Goal: Transaction & Acquisition: Purchase product/service

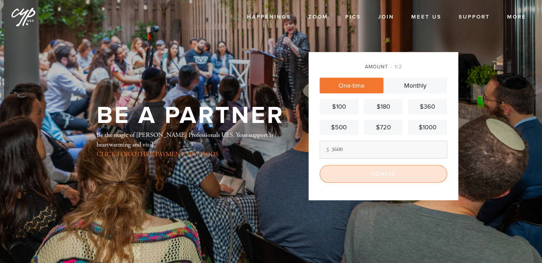
type input "3600"
click at [389, 173] on input "Donate" at bounding box center [382, 174] width 127 height 18
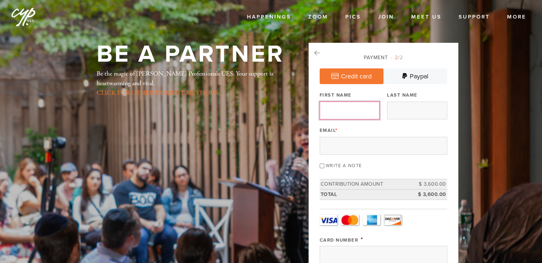
click at [355, 113] on input "First Name" at bounding box center [349, 110] width 60 height 18
type input "[PERSON_NAME]"
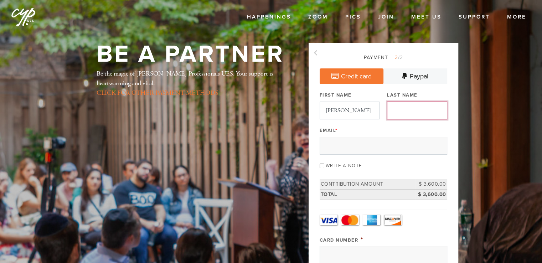
type input "[PERSON_NAME]"
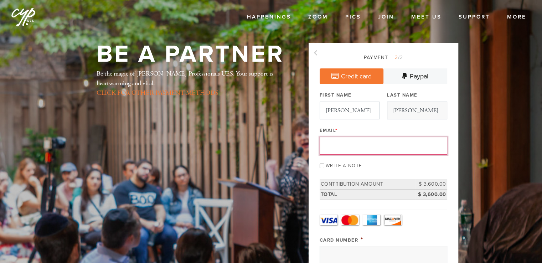
type input "[EMAIL_ADDRESS][DOMAIN_NAME]"
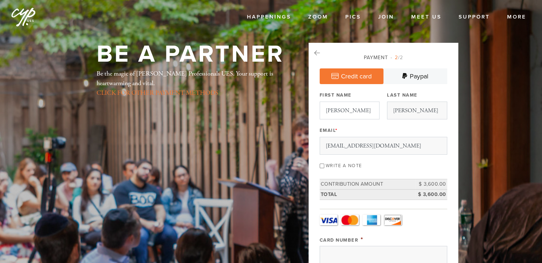
type input "[STREET_ADDRESS][PERSON_NAME]"
type input "[GEOGRAPHIC_DATA]"
type input "[US_STATE]"
type input "33160"
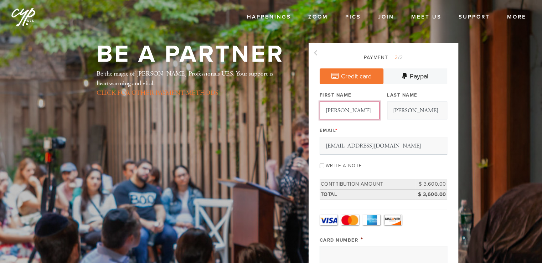
scroll to position [370, 0]
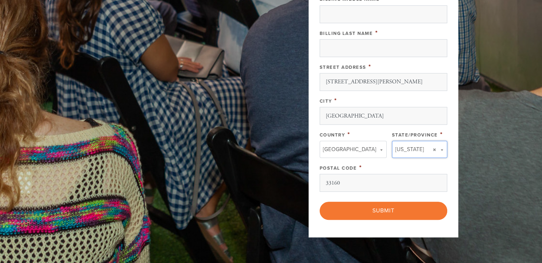
type input "[US_STATE]"
type input "[GEOGRAPHIC_DATA]"
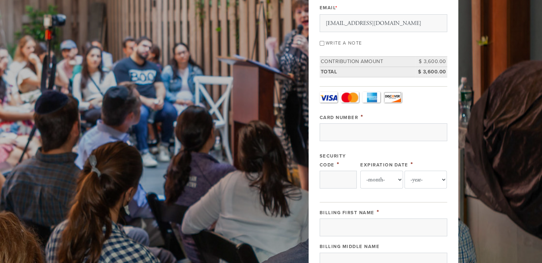
scroll to position [145, 0]
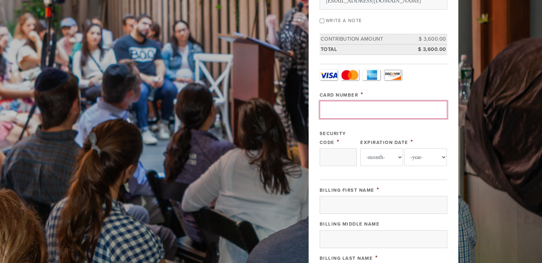
click at [334, 115] on input "Card Number" at bounding box center [382, 110] width 127 height 18
type input "[CREDIT_CARD_NUMBER]"
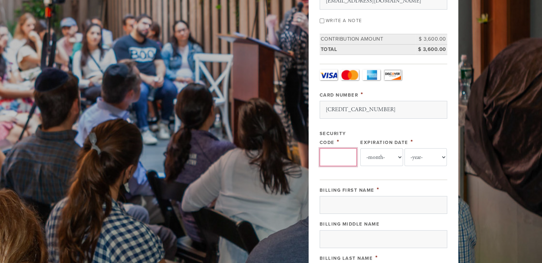
type input "487"
select select "4"
select select "2028"
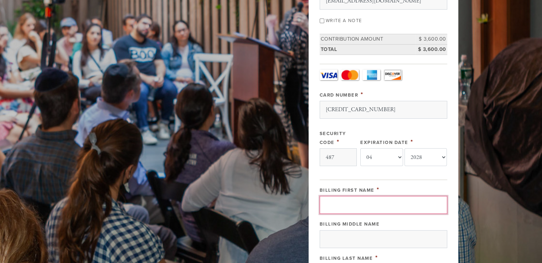
type input "[PERSON_NAME]"
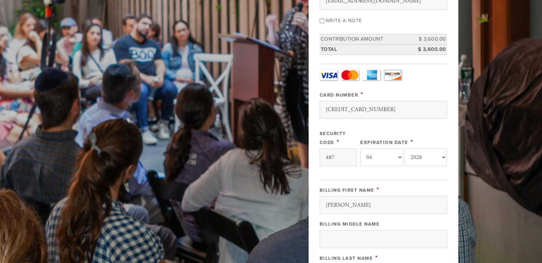
type input "[PERSON_NAME]"
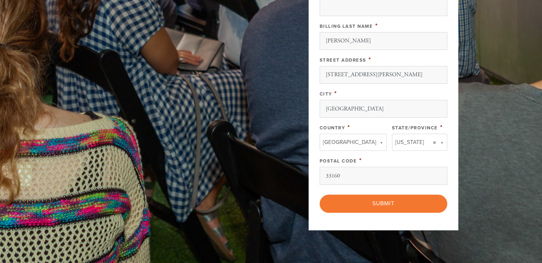
scroll to position [378, 0]
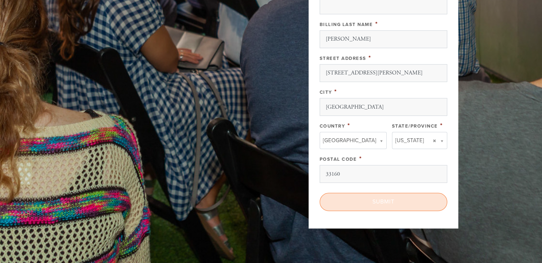
click at [381, 203] on input "Submit" at bounding box center [382, 202] width 127 height 18
